Goal: Task Accomplishment & Management: Use online tool/utility

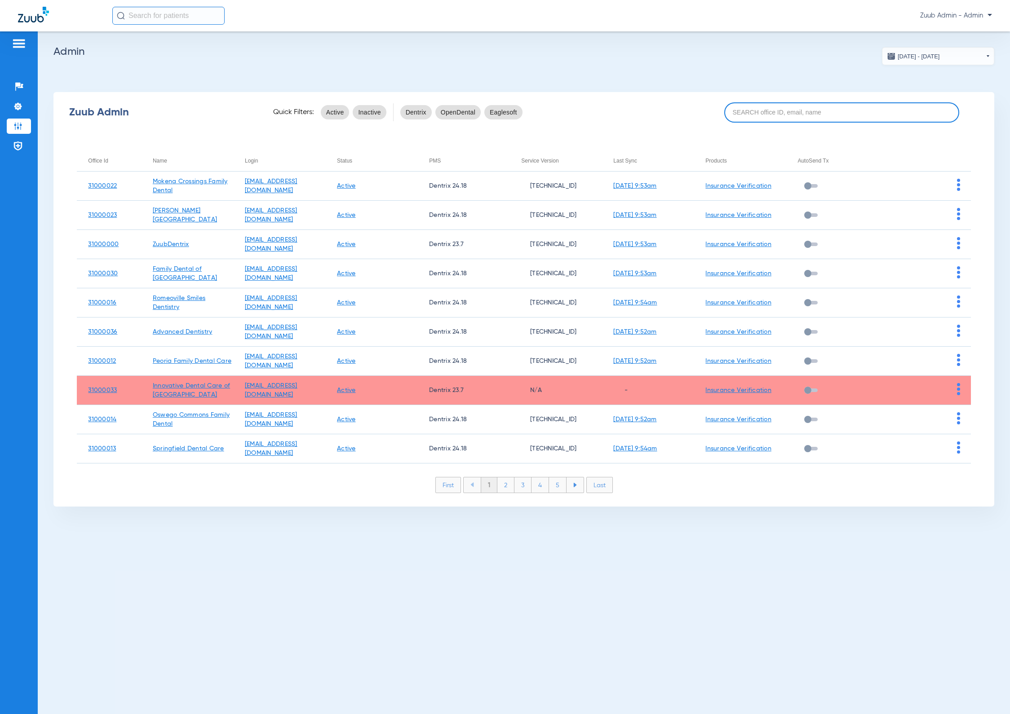
click at [778, 120] on input at bounding box center [841, 112] width 235 height 20
paste input "31000014"
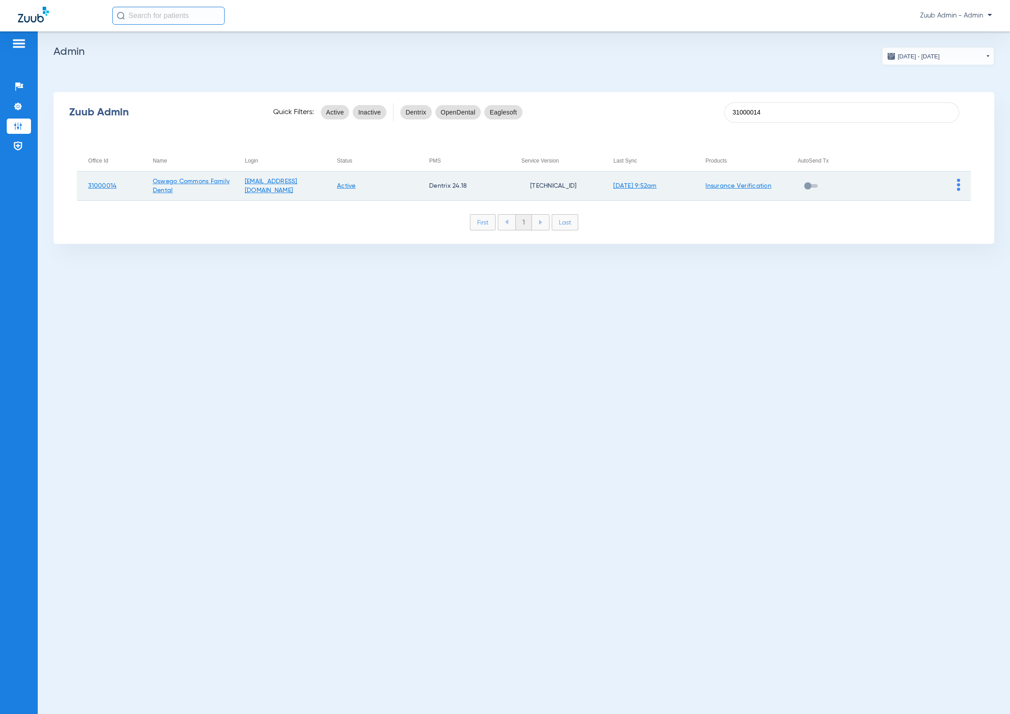
type input "31000014"
click at [957, 181] on img at bounding box center [958, 185] width 3 height 12
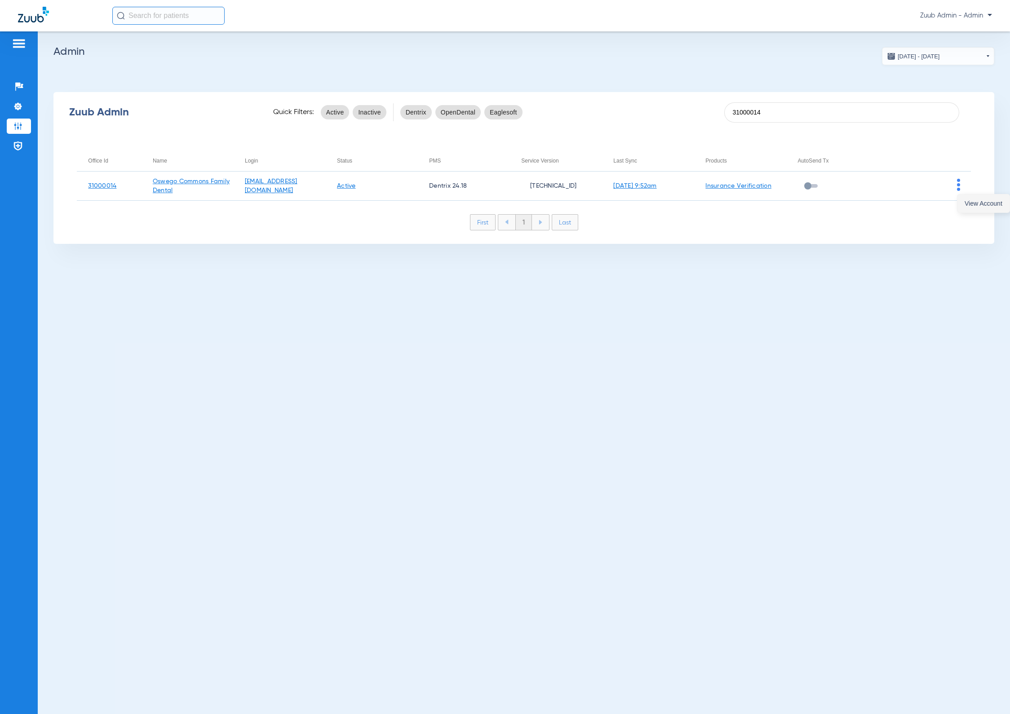
click at [979, 206] on span "View Account" at bounding box center [983, 203] width 38 height 6
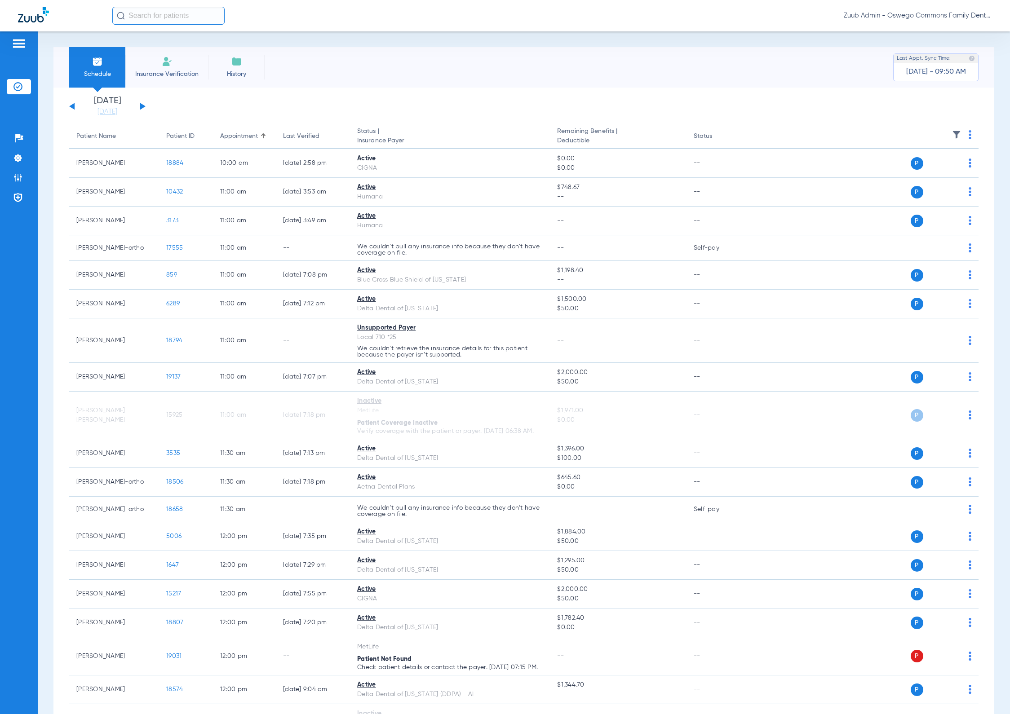
click at [175, 18] on input "text" at bounding box center [168, 16] width 112 height 18
paste input "19127"
type input "19127"
click at [164, 45] on td "[PERSON_NAME]" at bounding box center [149, 48] width 75 height 13
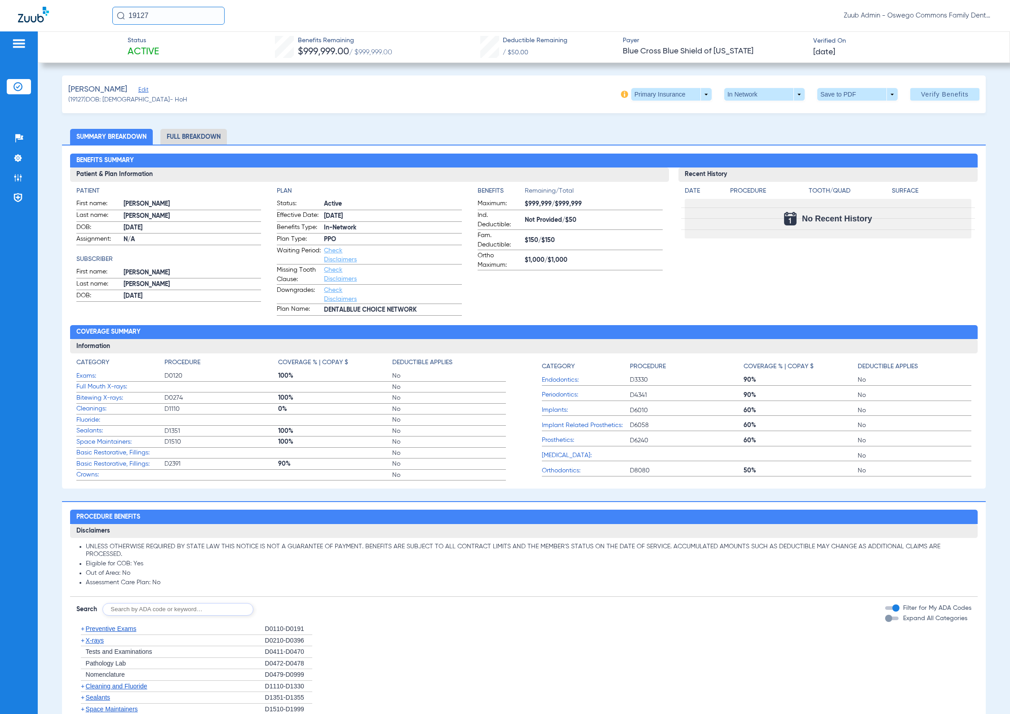
click at [195, 146] on div "Benefits Summary Patient & Plan Information Patient First name: [PERSON_NAME] L…" at bounding box center [523, 317] width 923 height 344
click at [201, 138] on li "Full Breakdown" at bounding box center [193, 137] width 66 height 16
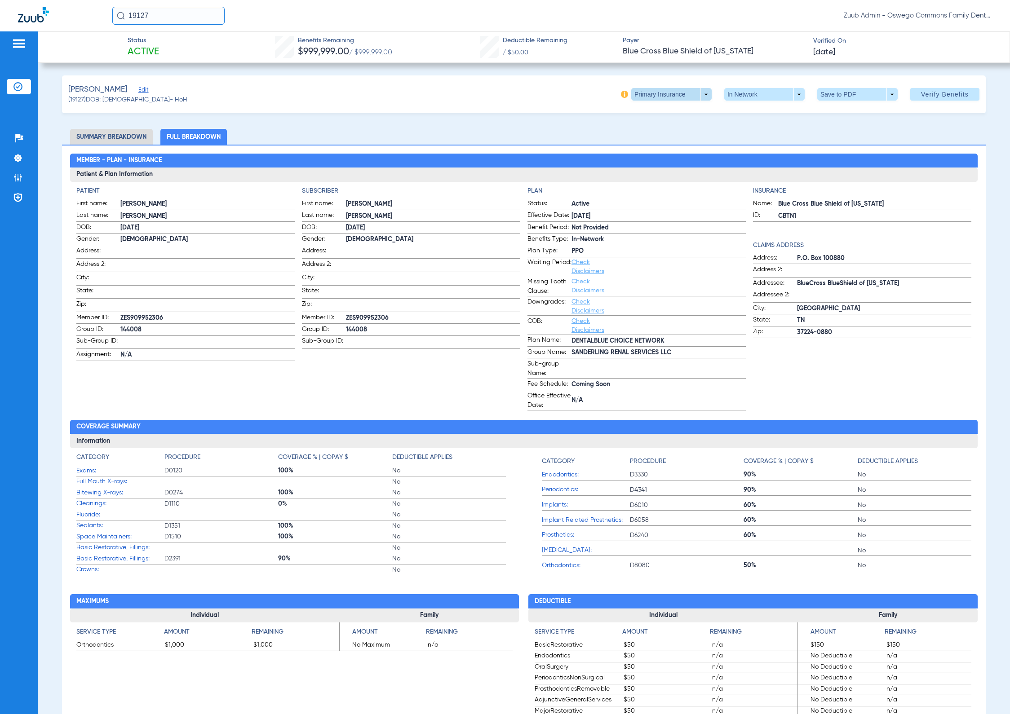
click at [660, 93] on span at bounding box center [671, 95] width 22 height 22
click at [402, 152] on div at bounding box center [505, 357] width 1010 height 714
click at [946, 92] on span "Verify Benefits" at bounding box center [945, 94] width 48 height 7
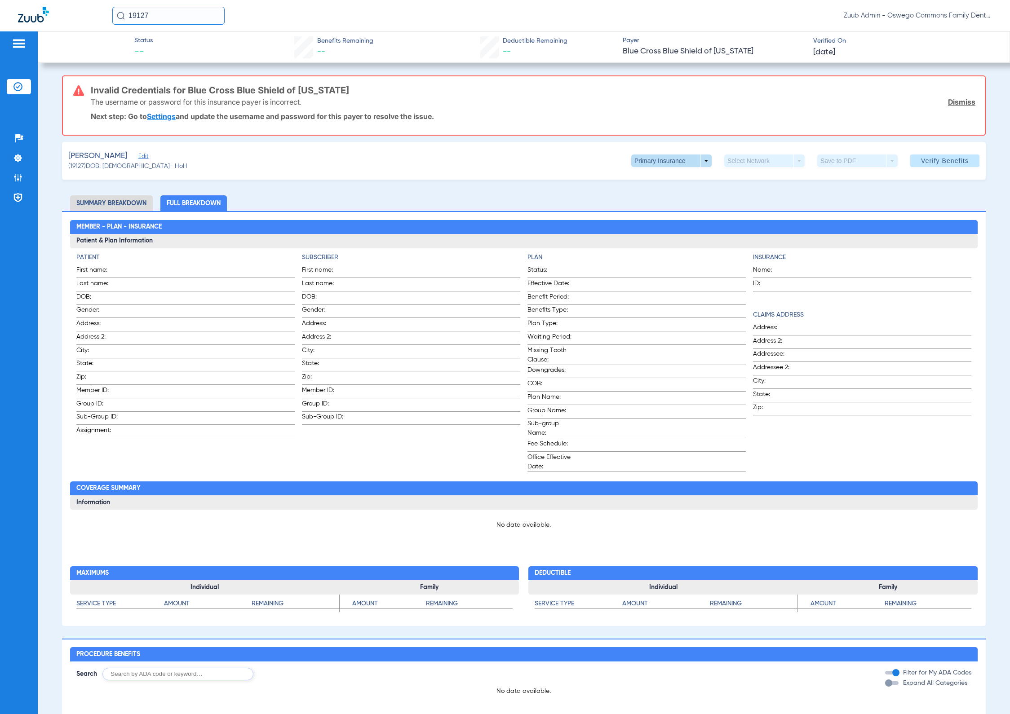
click at [631, 164] on span at bounding box center [671, 161] width 80 height 13
click at [582, 167] on div at bounding box center [505, 357] width 1010 height 714
click at [660, 153] on span at bounding box center [671, 161] width 22 height 22
click at [657, 192] on button "Secondary Insurance" at bounding box center [659, 196] width 74 height 18
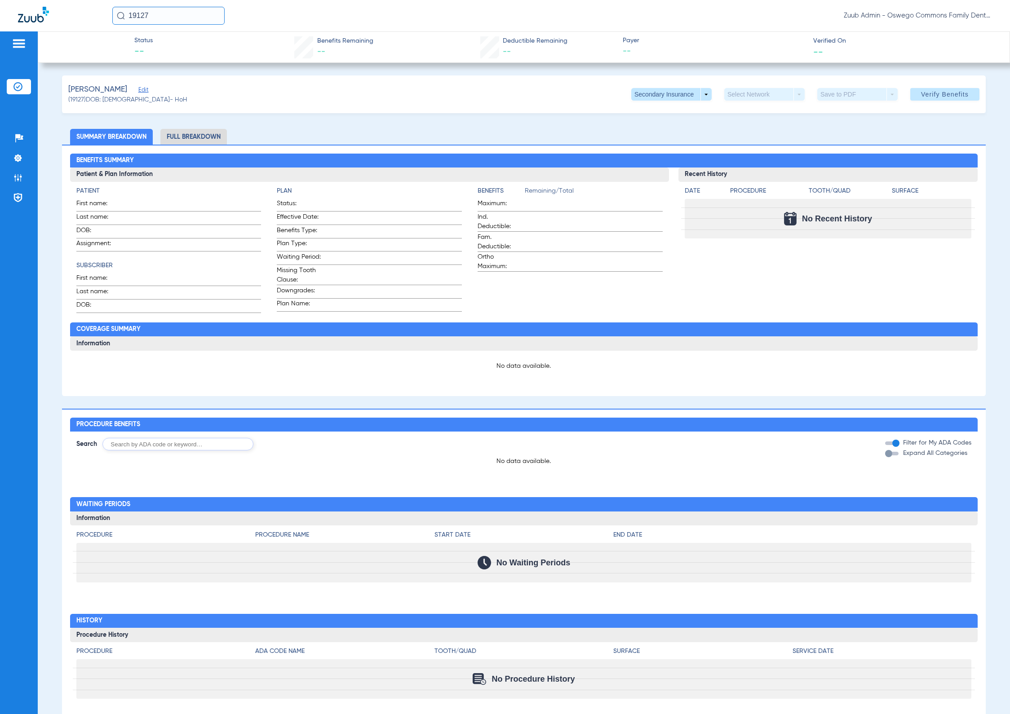
click at [121, 82] on div "[PERSON_NAME] (19127) DOB: [DEMOGRAPHIC_DATA] - HoH Secondary Insurance arrow_d…" at bounding box center [523, 94] width 923 height 38
click at [132, 90] on div "[PERSON_NAME]" at bounding box center [127, 89] width 119 height 11
click at [138, 89] on span "Edit" at bounding box center [142, 91] width 8 height 9
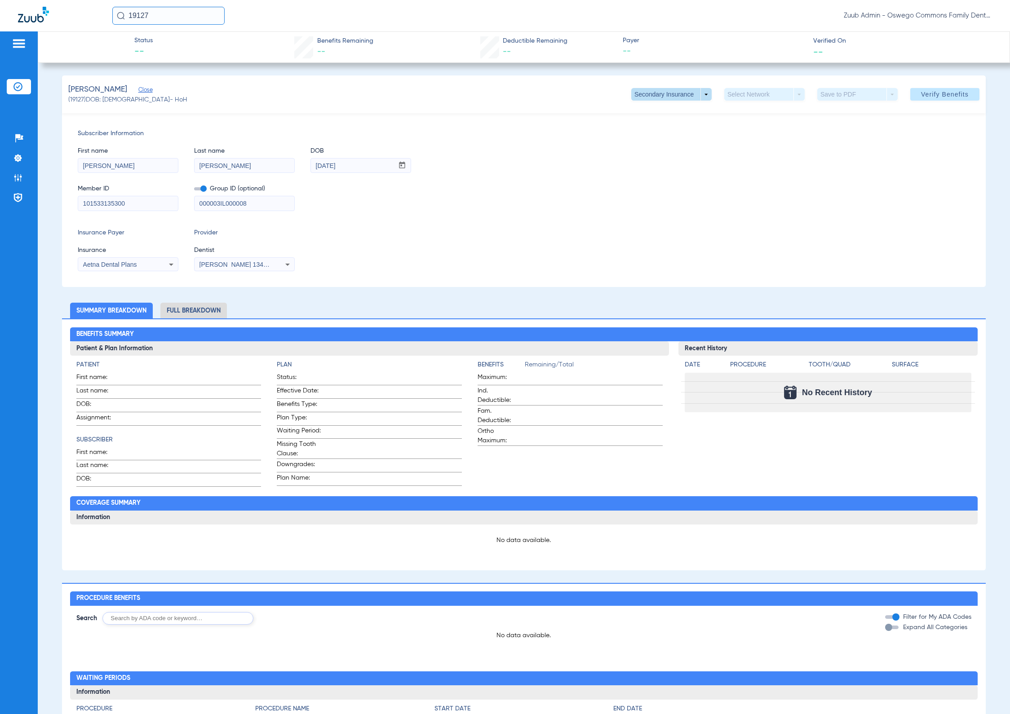
click at [664, 90] on span at bounding box center [671, 95] width 22 height 22
click at [665, 121] on button "Secondary Insurance" at bounding box center [659, 130] width 74 height 18
click at [665, 93] on span at bounding box center [671, 95] width 22 height 22
click at [666, 109] on span "Primary Insurance" at bounding box center [659, 112] width 59 height 6
type input "ZES909952306"
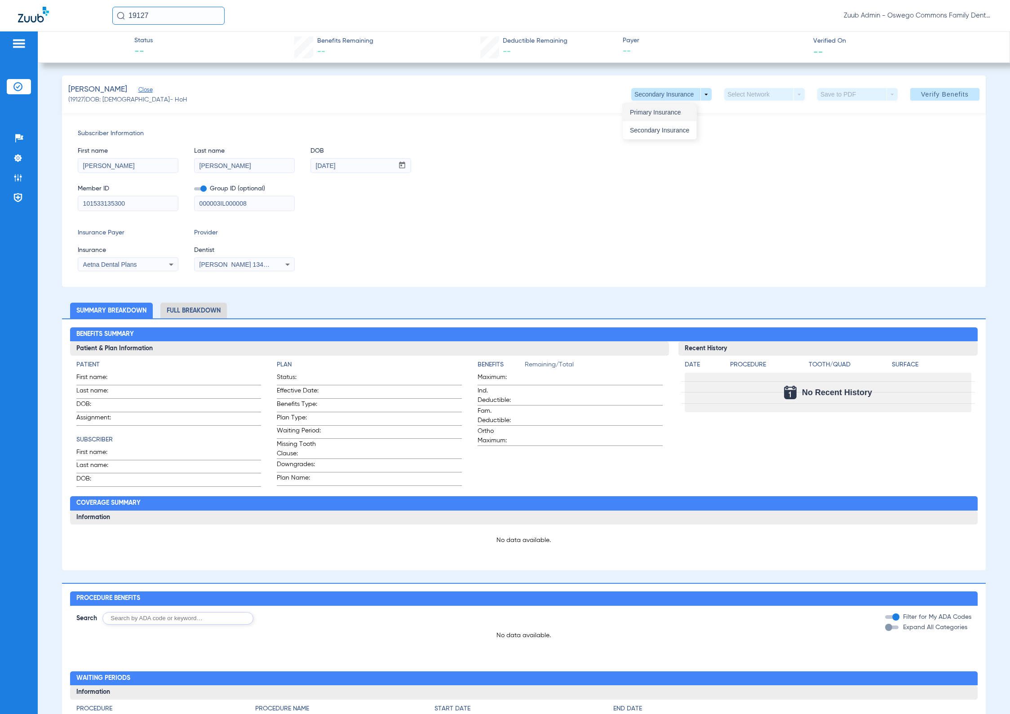
type input "144008"
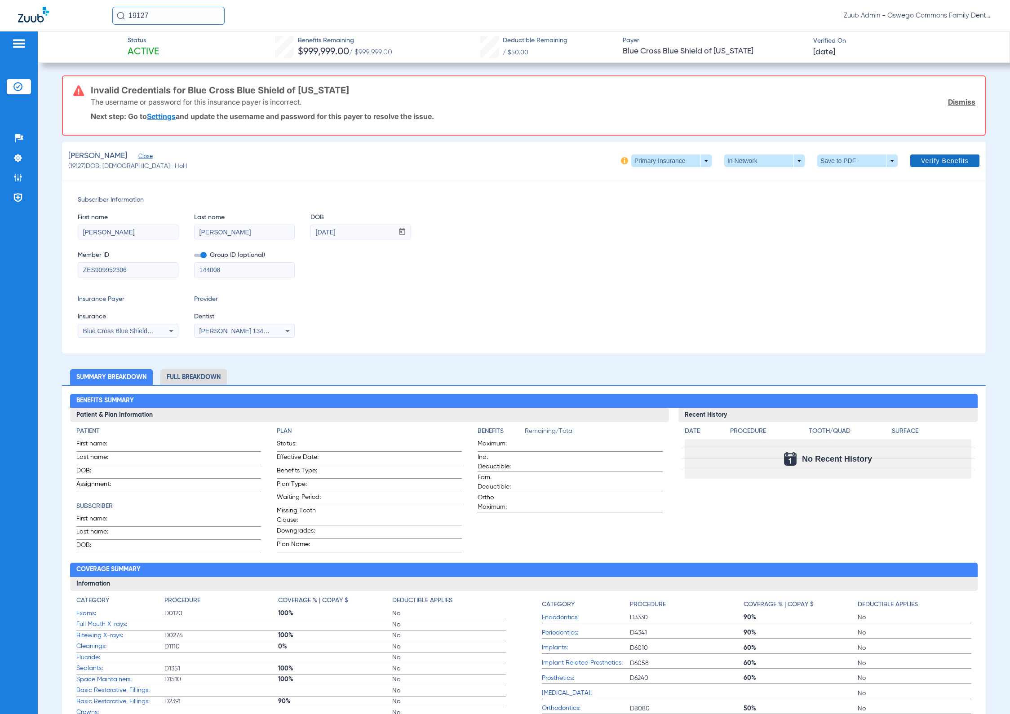
click at [950, 155] on span at bounding box center [944, 161] width 69 height 22
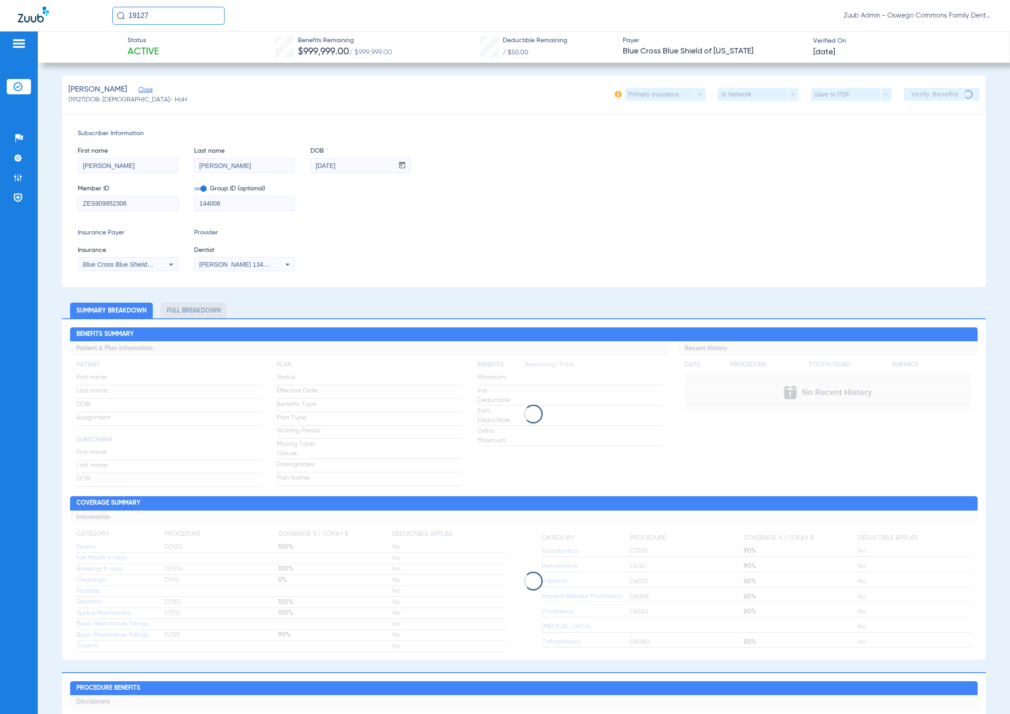
click at [810, 260] on div "Insurance Payer Insurance Blue Cross Blue Shield Of [US_STATE] Provider Dentist…" at bounding box center [524, 249] width 892 height 43
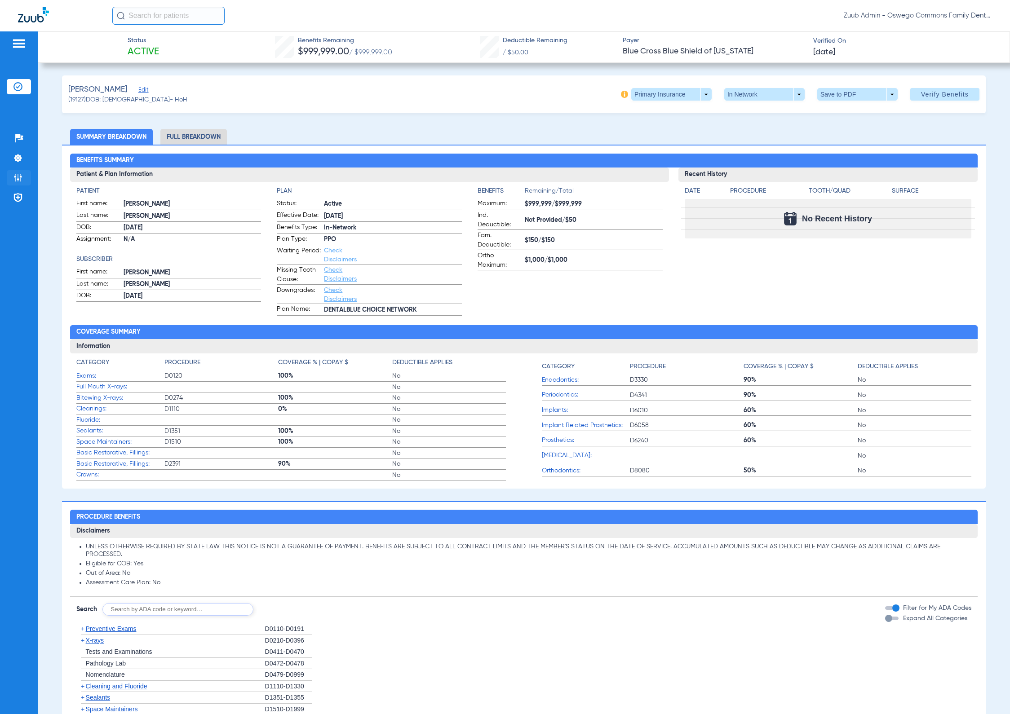
drag, startPoint x: 18, startPoint y: 181, endPoint x: 23, endPoint y: 181, distance: 5.8
click at [18, 181] on img at bounding box center [17, 177] width 9 height 9
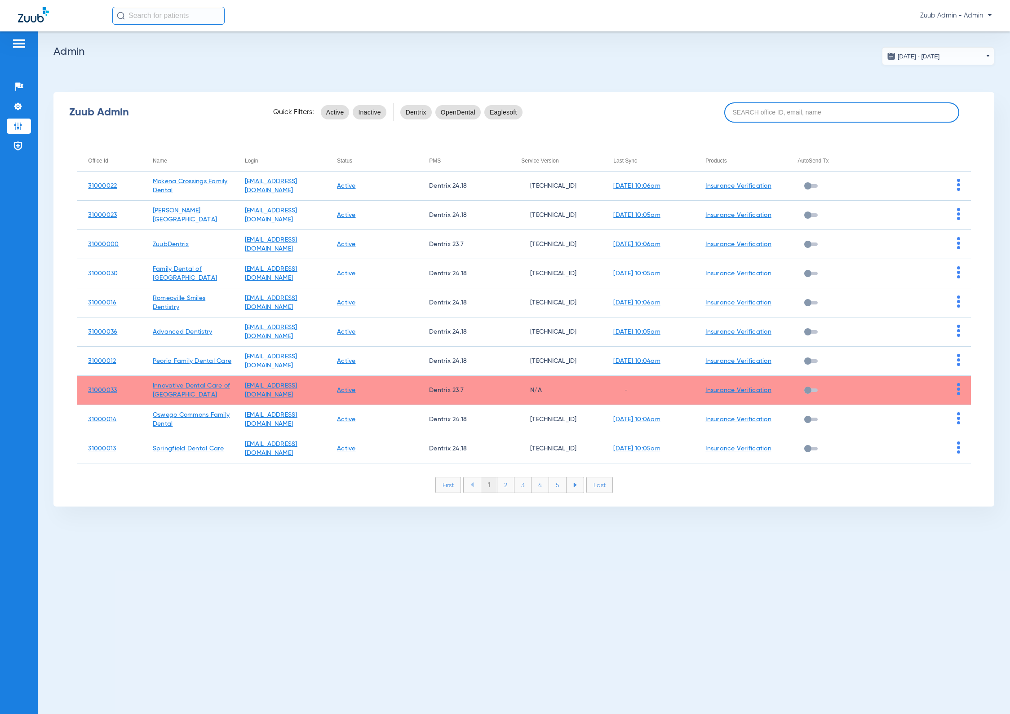
click at [848, 115] on input at bounding box center [841, 112] width 235 height 20
paste input "31000037"
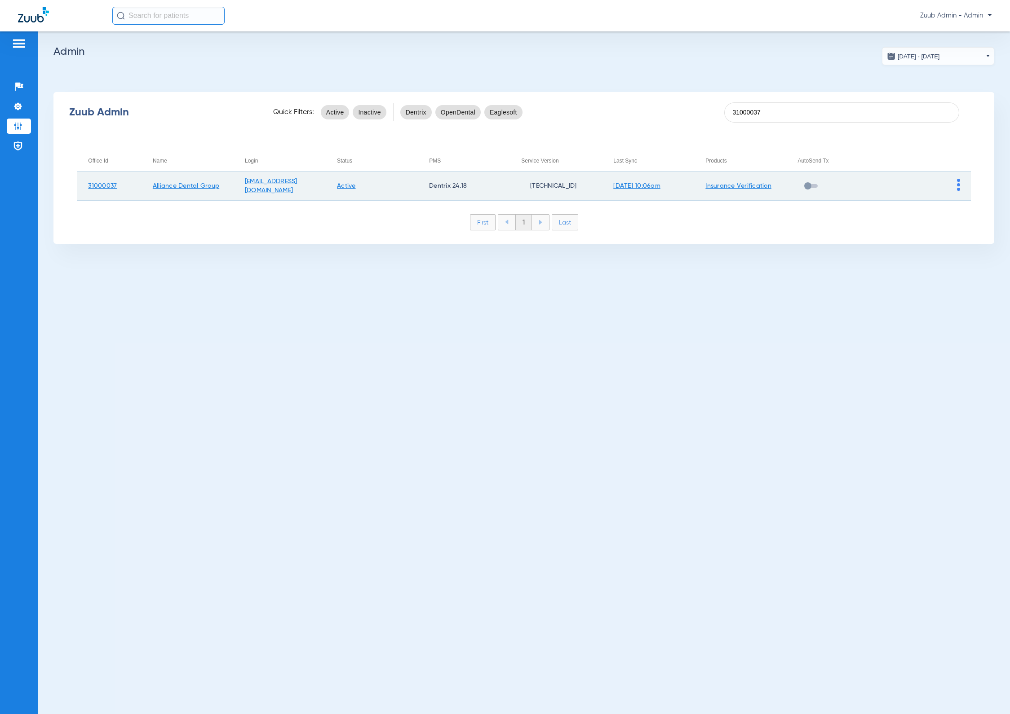
type input "31000037"
click at [958, 182] on img at bounding box center [958, 185] width 3 height 12
click at [958, 200] on button "View Account" at bounding box center [983, 203] width 52 height 18
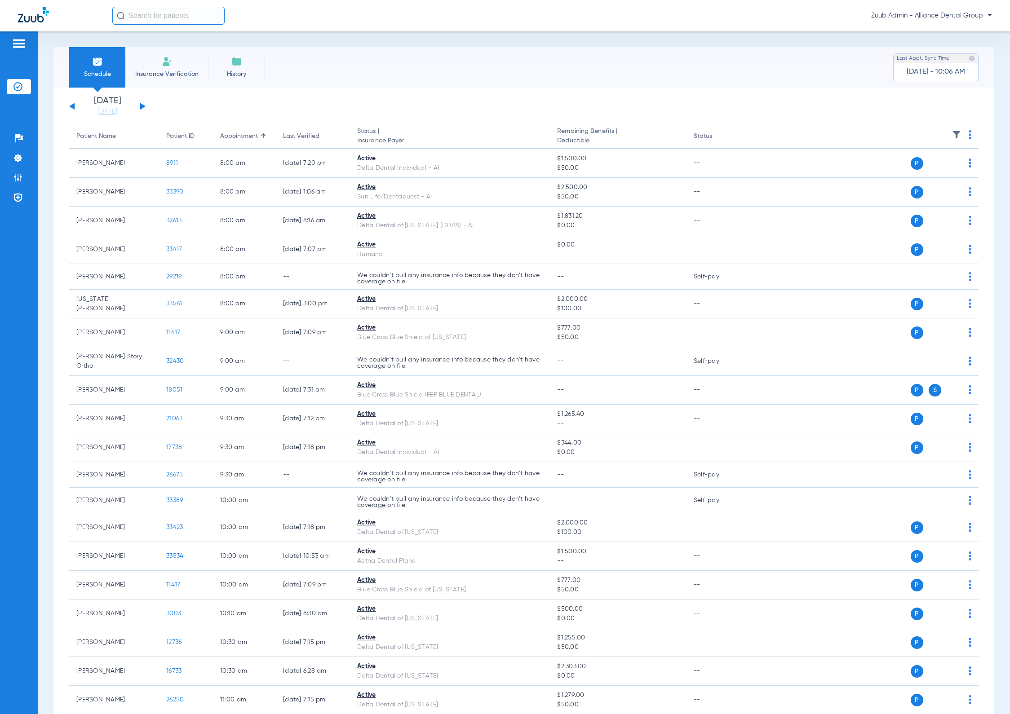
click at [218, 11] on input "text" at bounding box center [168, 16] width 112 height 18
paste input "23180"
type input "23180"
click at [198, 45] on td "23180" at bounding box center [196, 48] width 23 height 13
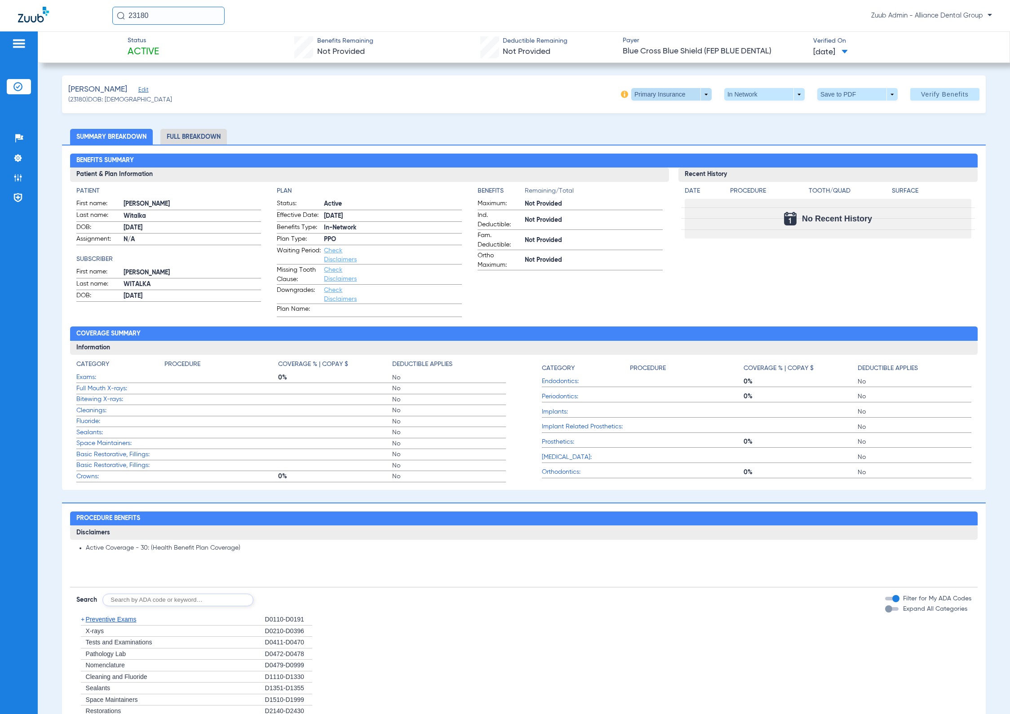
click at [660, 97] on span at bounding box center [671, 95] width 22 height 22
click at [662, 125] on button "Secondary Insurance" at bounding box center [659, 130] width 74 height 18
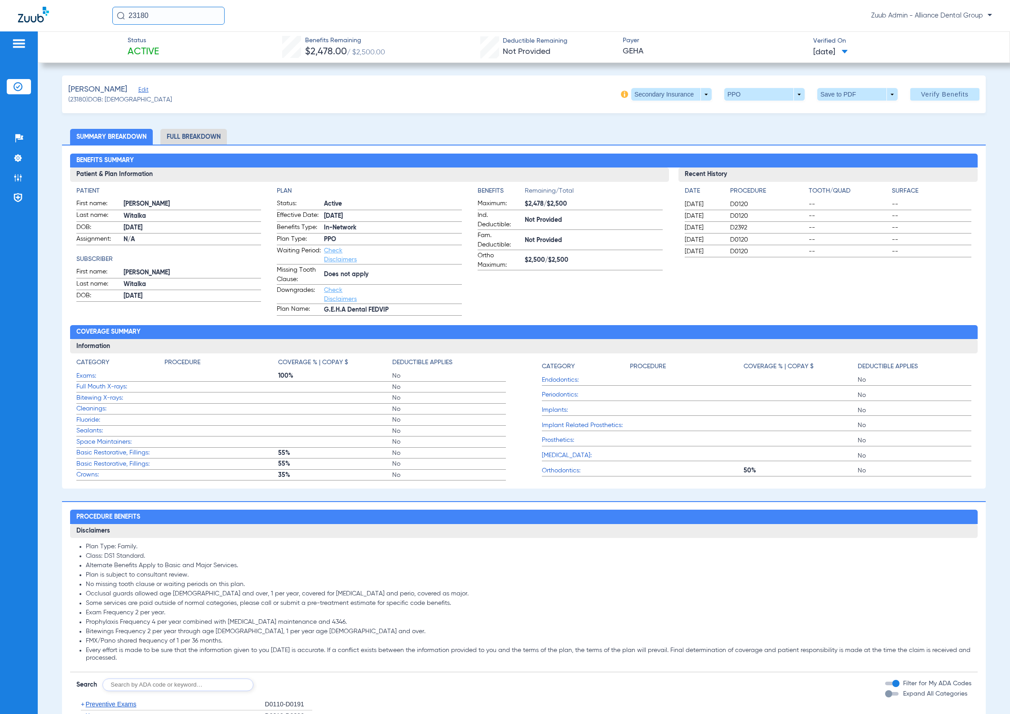
click at [146, 88] on div "Witalka, Stephanie Edit" at bounding box center [120, 89] width 104 height 11
click at [141, 88] on div "Witalka, Stephanie Edit" at bounding box center [120, 89] width 104 height 11
click at [146, 88] on span "Edit" at bounding box center [142, 91] width 8 height 9
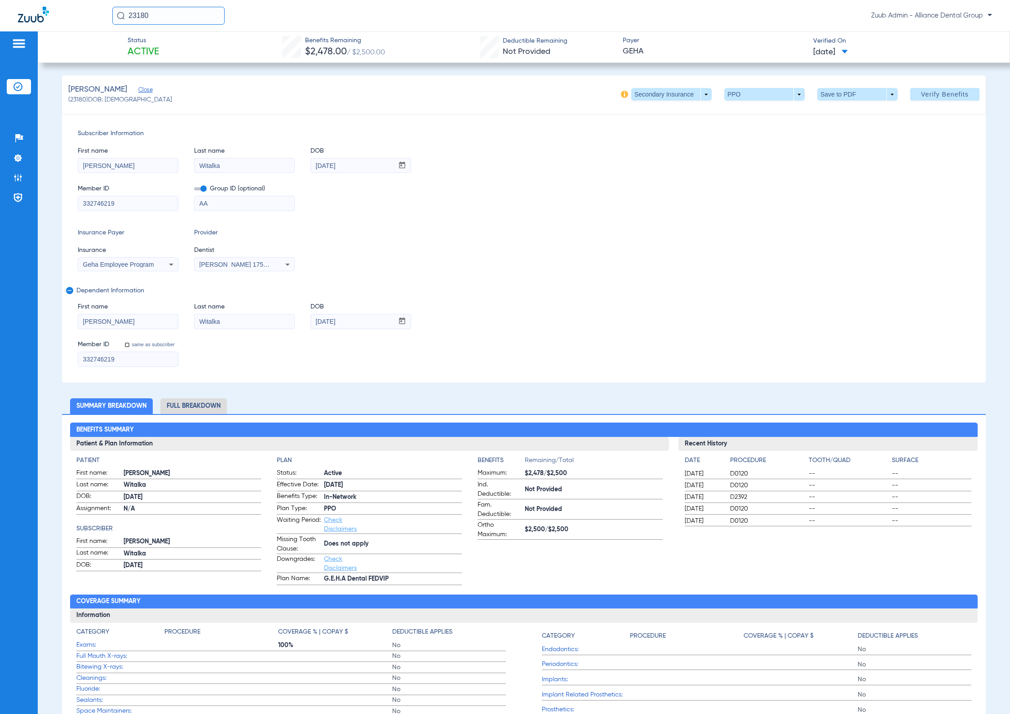
click at [156, 260] on div "Geha Employee Program" at bounding box center [128, 264] width 100 height 11
click at [571, 295] on div at bounding box center [505, 357] width 1010 height 714
click at [153, 267] on span "Geha Employee Program" at bounding box center [118, 264] width 71 height 7
click at [563, 281] on div at bounding box center [505, 357] width 1010 height 714
